Goal: Check status: Check status

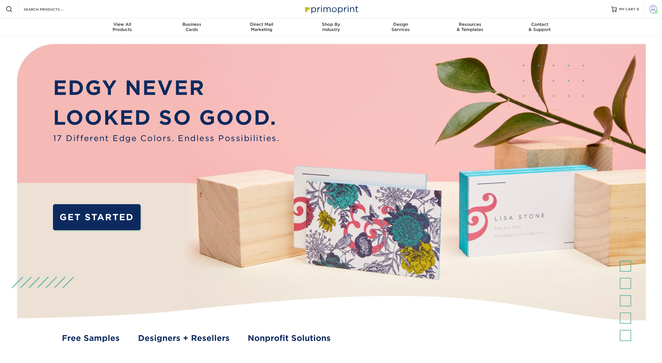
click at [658, 12] on link "Account" at bounding box center [653, 9] width 18 height 18
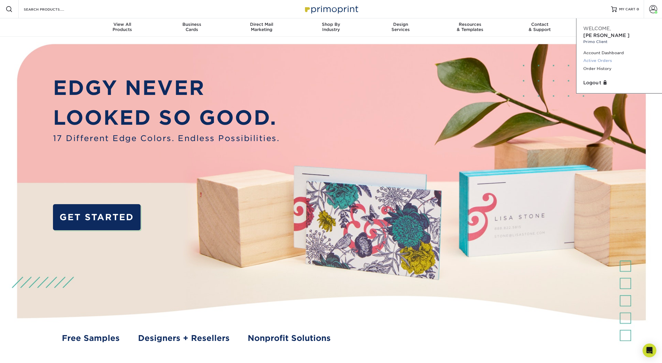
click at [603, 57] on link "Active Orders" at bounding box center [619, 61] width 72 height 8
click at [600, 65] on link "Order History" at bounding box center [619, 69] width 72 height 8
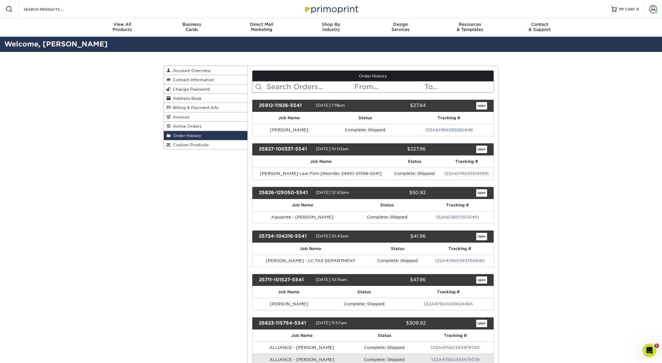
click at [287, 86] on input "text" at bounding box center [310, 86] width 88 height 11
type input "c"
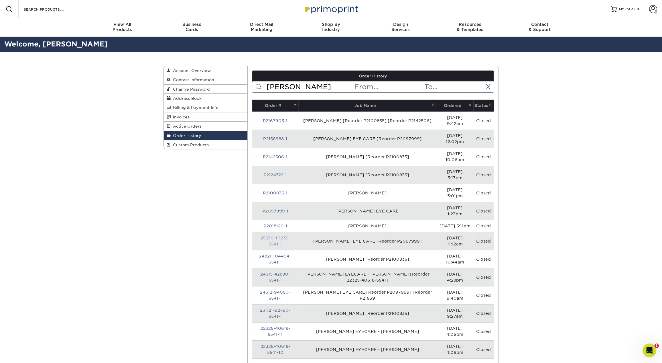
type input "[PERSON_NAME]"
click at [281, 235] on link "25530-111239-5541-1" at bounding box center [275, 240] width 30 height 11
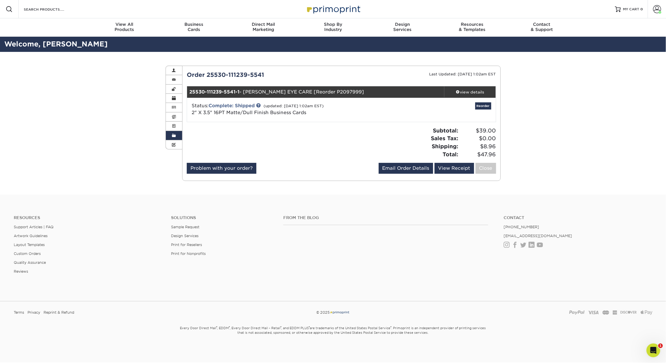
click at [204, 112] on span "2" X 3.5" 16PT Matte/Dull Finish Business Cards" at bounding box center [249, 112] width 115 height 5
copy div "2" X 3.5" 16PT Matte/Dull Finish Business Cards Reorder Job Details Quantity: 5…"
click at [533, 80] on div "Order History Account Overview Contact Information Change Password Address Book…" at bounding box center [333, 123] width 666 height 143
